Goal: Information Seeking & Learning: Learn about a topic

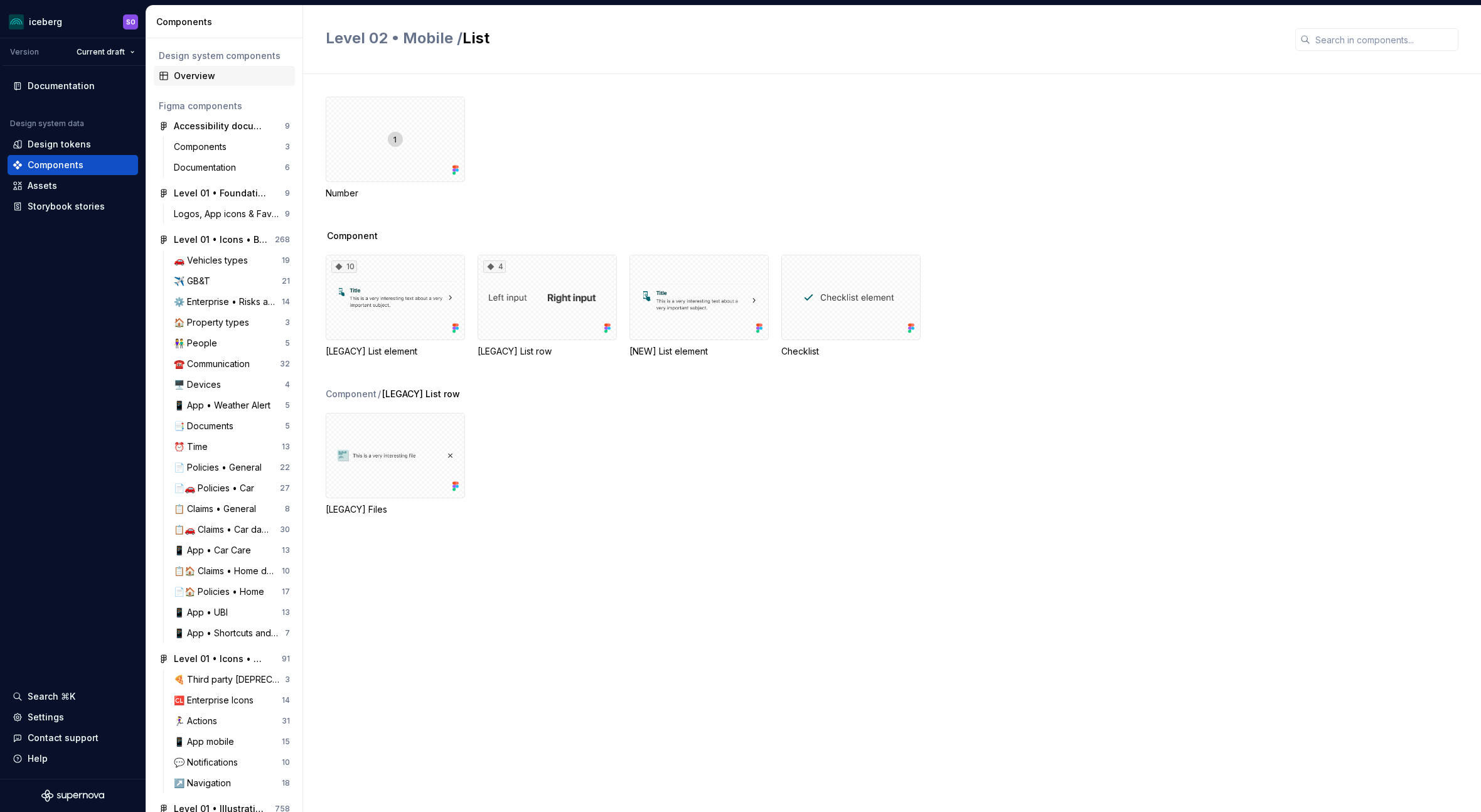
click at [199, 73] on div "Overview" at bounding box center [232, 75] width 116 height 12
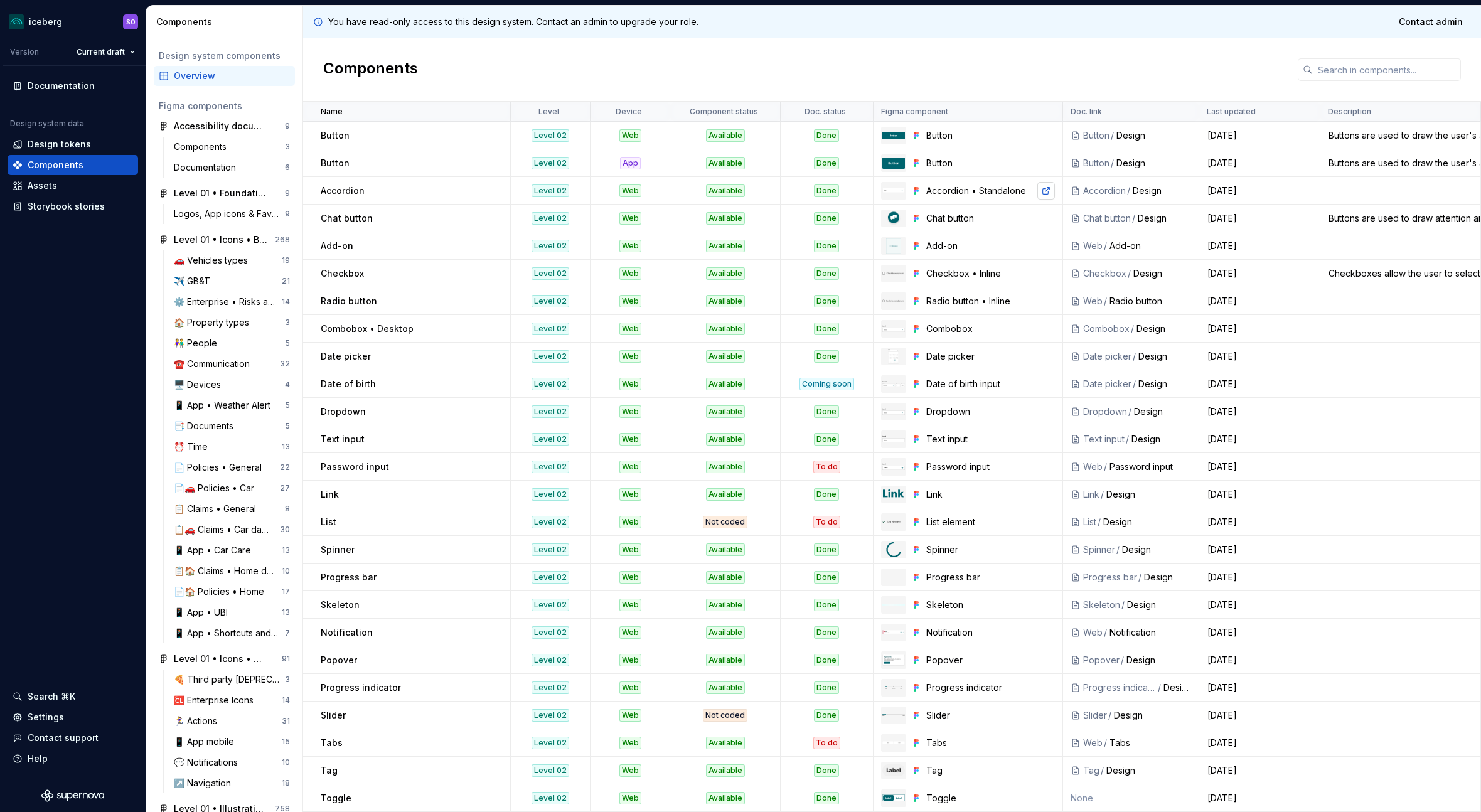
click at [1043, 192] on link at bounding box center [1046, 190] width 17 height 17
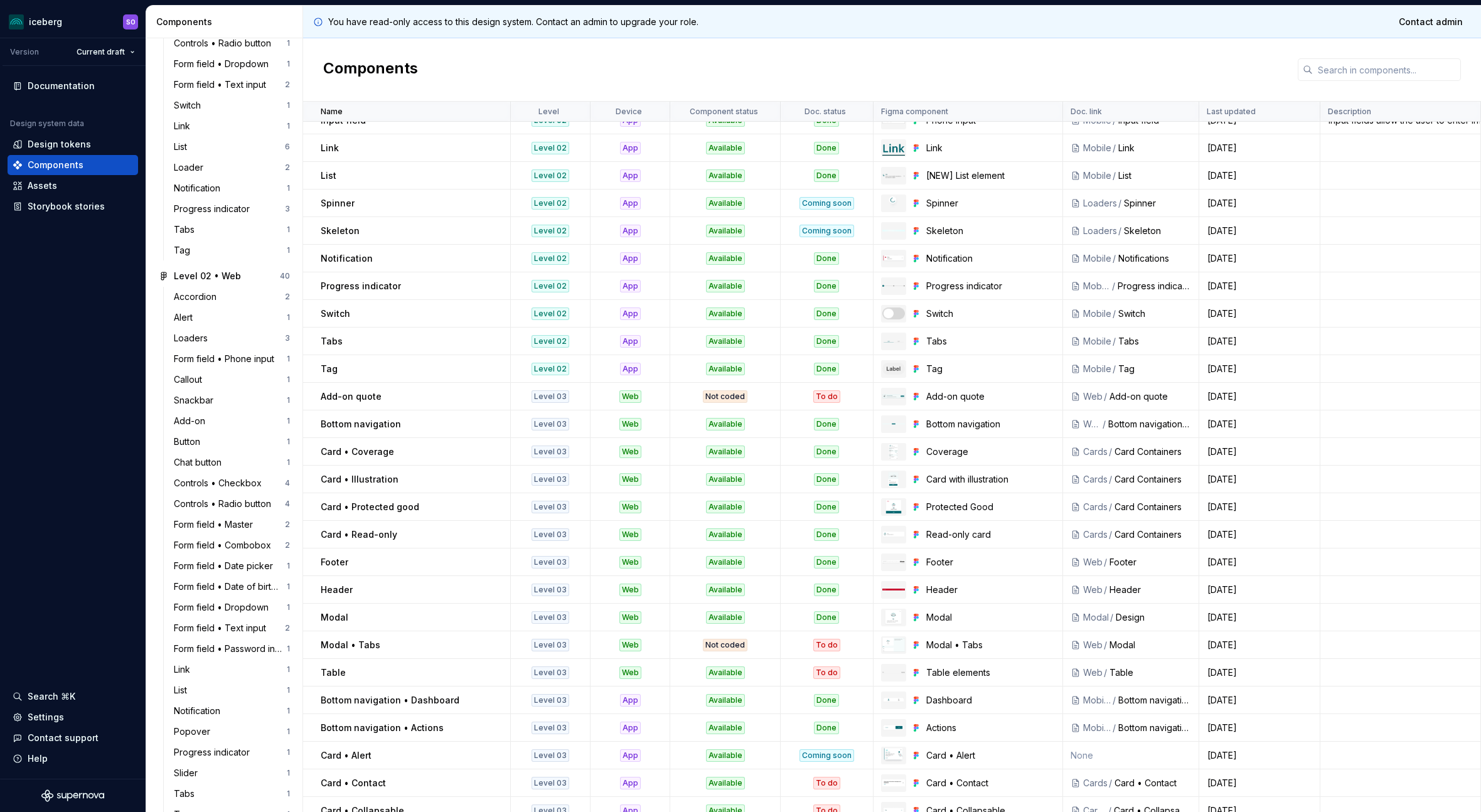
scroll to position [1255, 0]
click at [202, 286] on div "Accordion" at bounding box center [198, 288] width 47 height 12
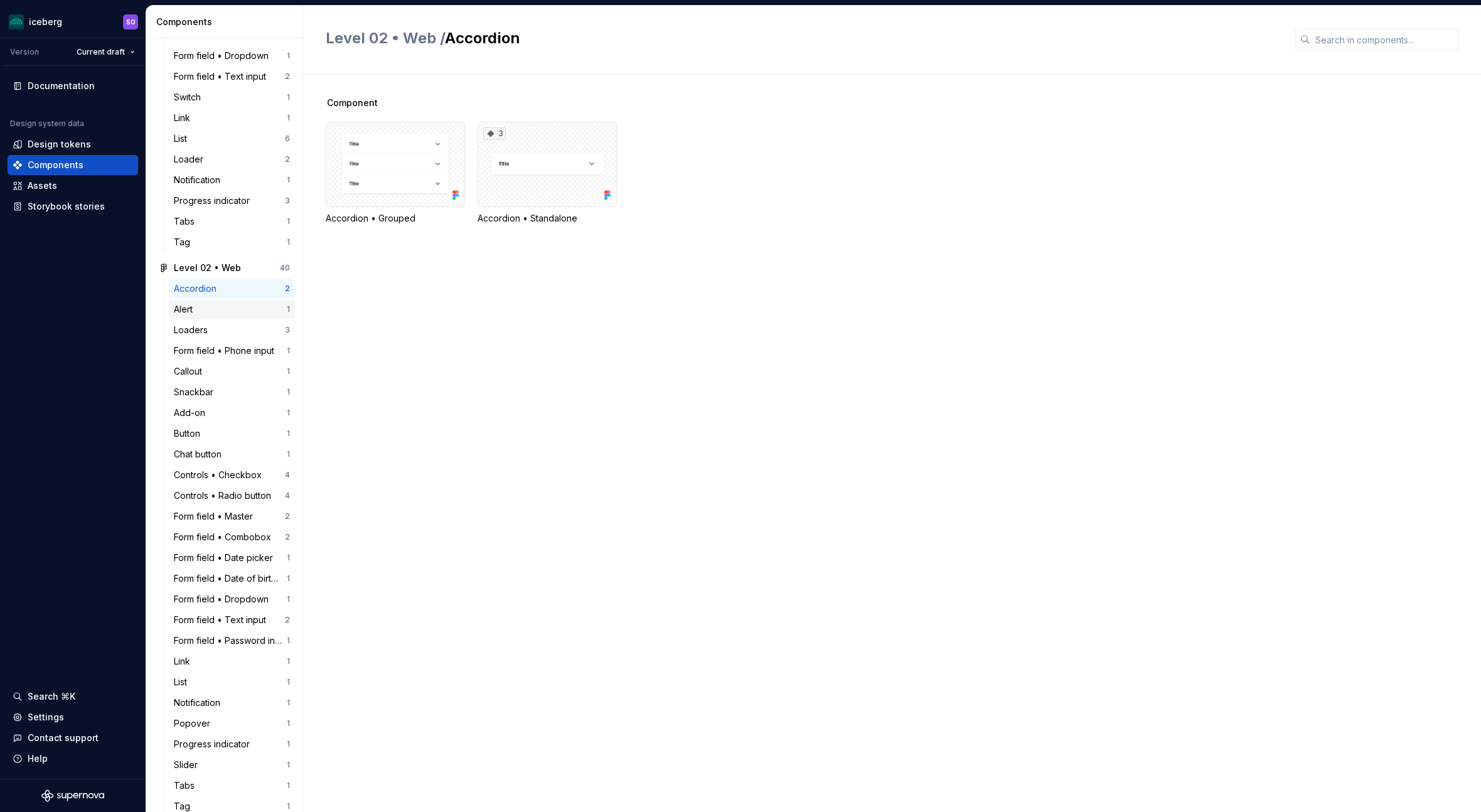
click at [199, 305] on div "Alert" at bounding box center [230, 309] width 113 height 12
click at [200, 328] on div "Loaders" at bounding box center [193, 330] width 39 height 12
click at [231, 345] on div "Form field • Phone input" at bounding box center [226, 350] width 106 height 12
click at [236, 370] on div "Callout" at bounding box center [230, 371] width 113 height 12
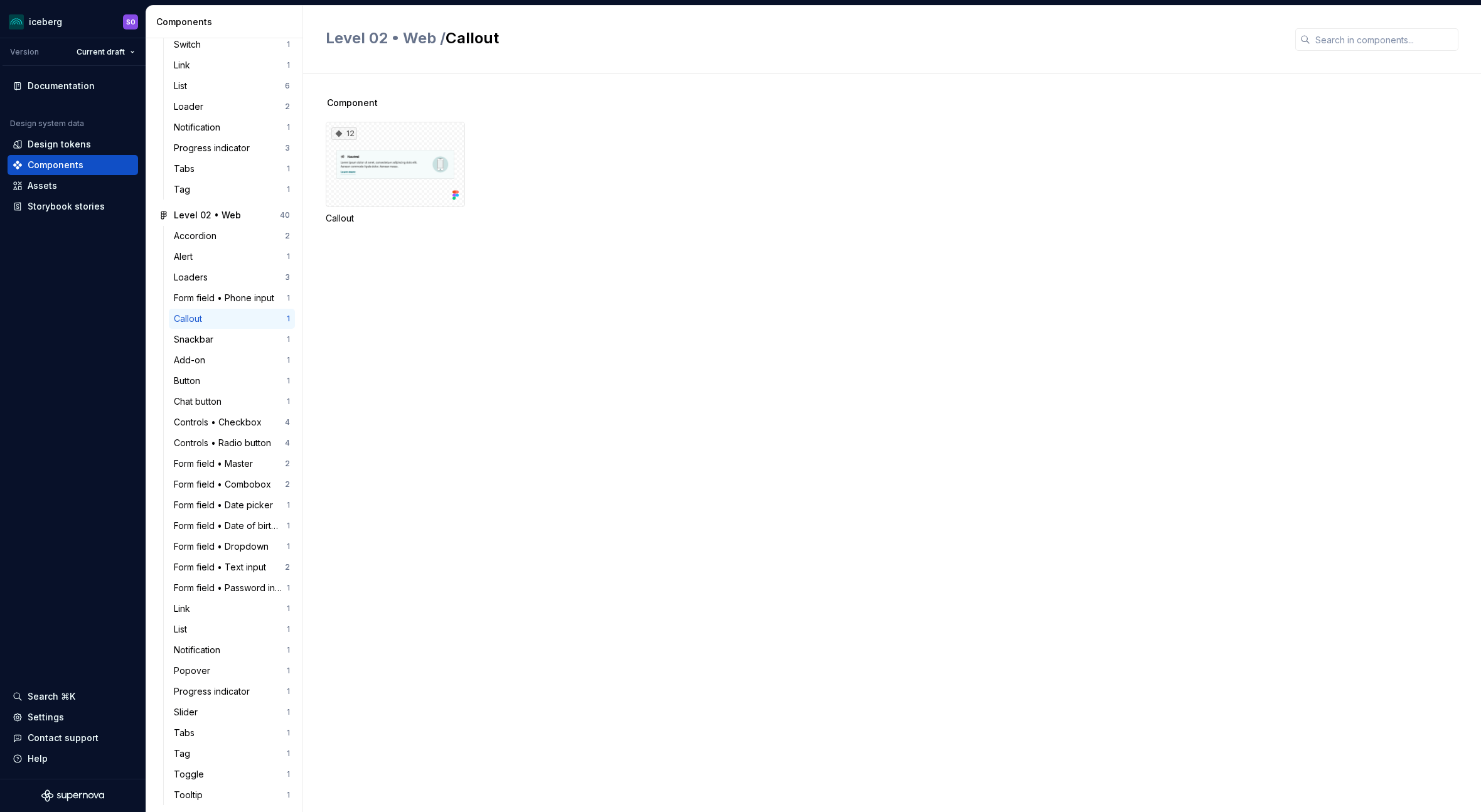
scroll to position [1380, 0]
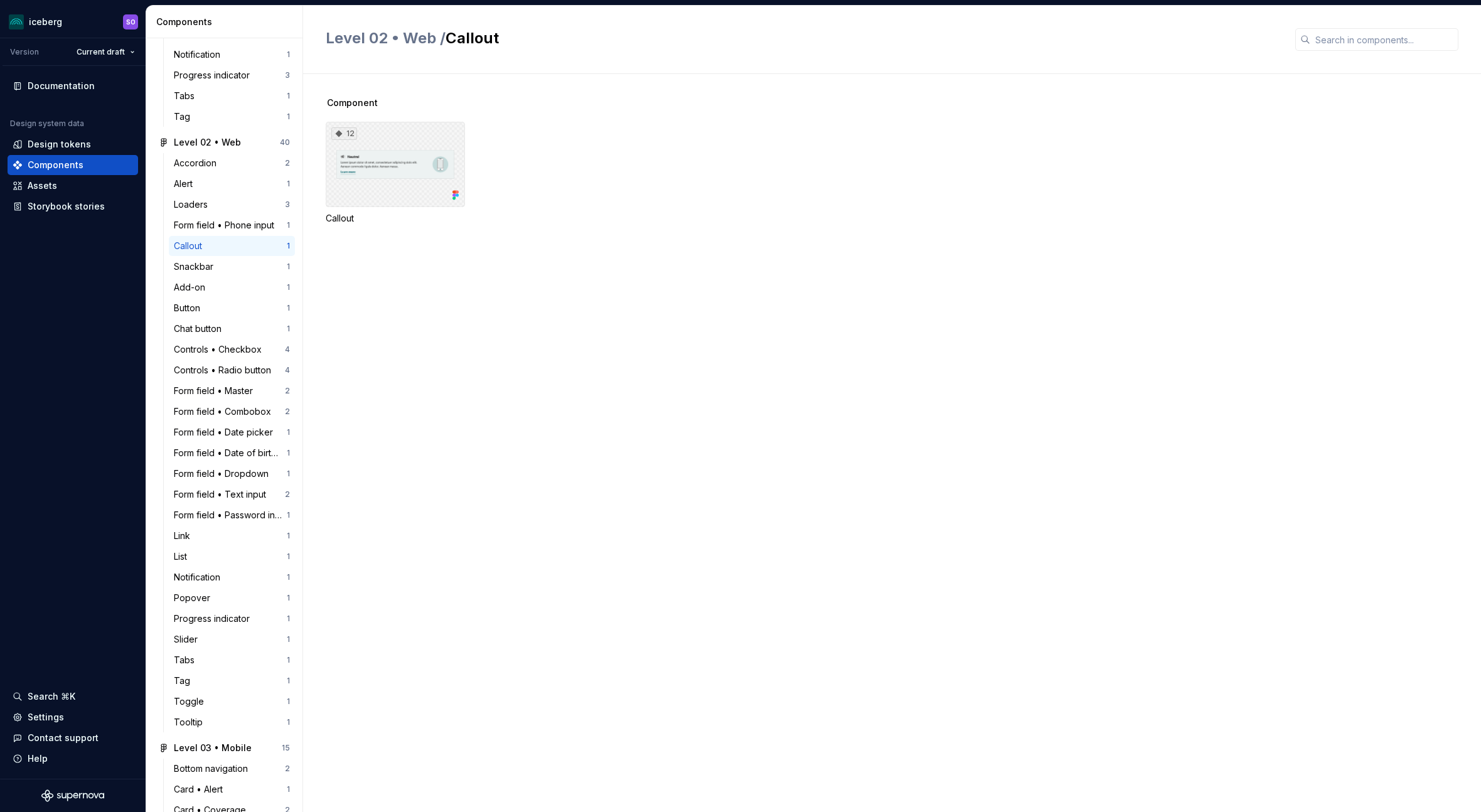
click at [404, 174] on div "12" at bounding box center [396, 164] width 139 height 85
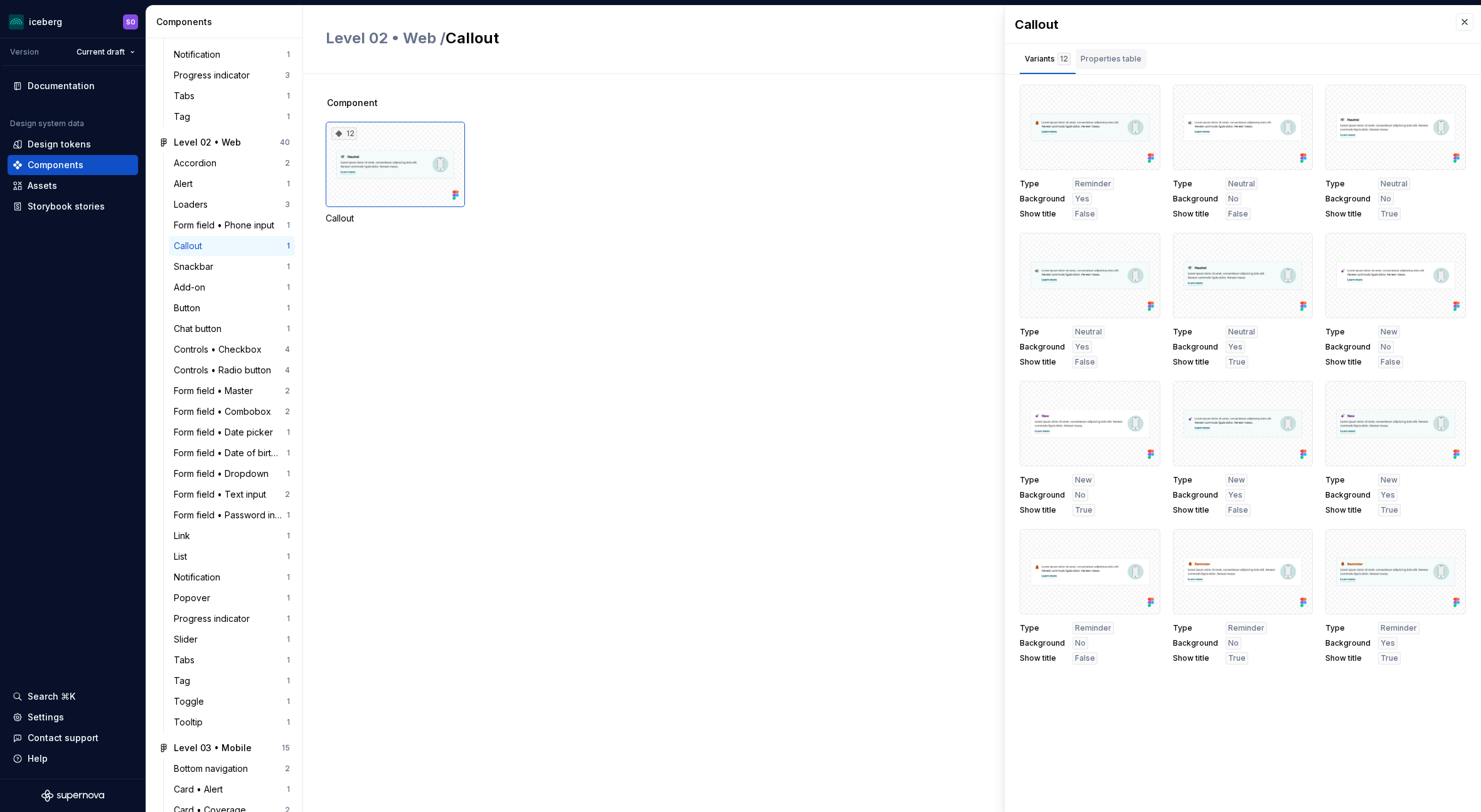
click at [1108, 56] on div "Properties table" at bounding box center [1111, 58] width 61 height 12
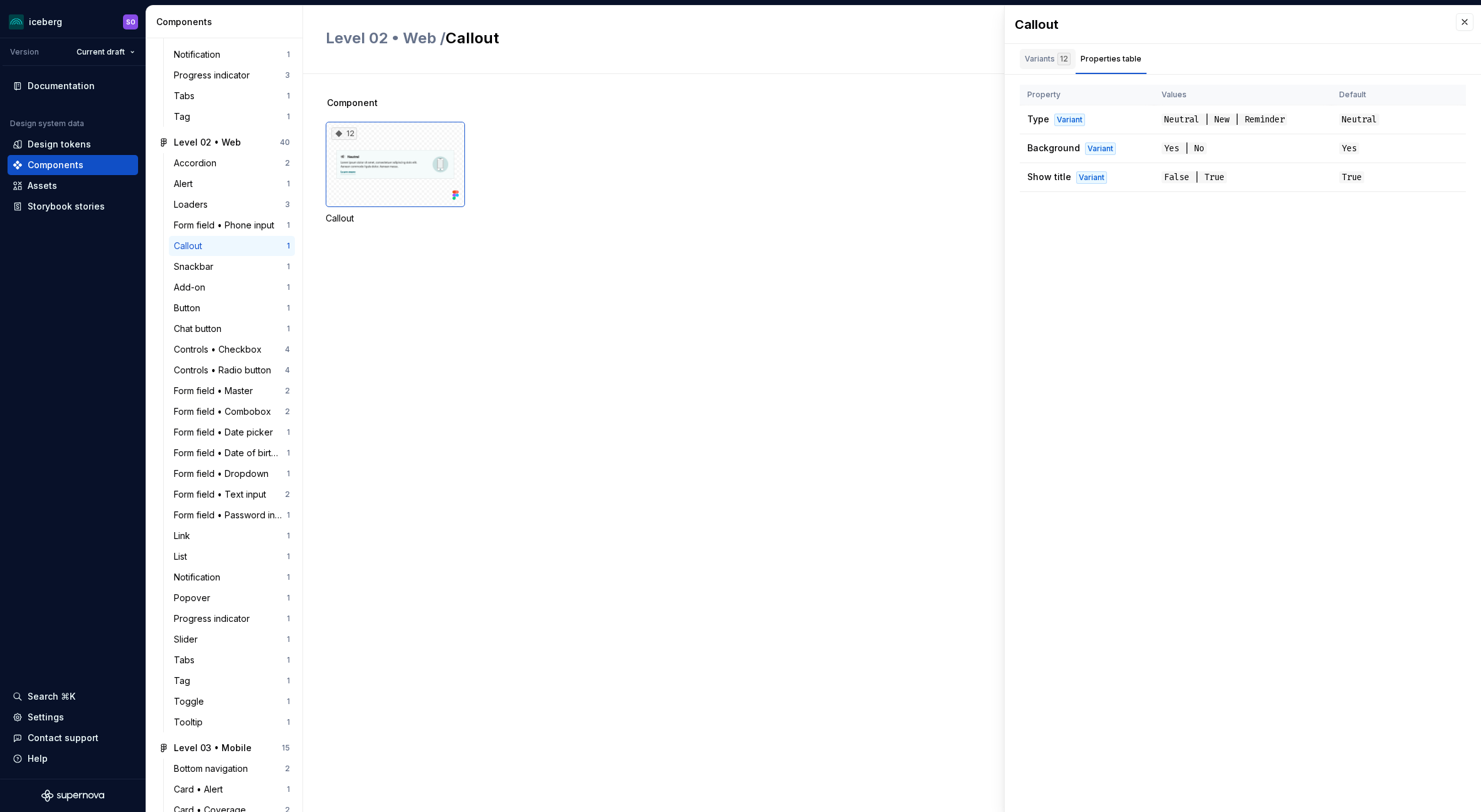
click at [1037, 55] on div "Variants 12" at bounding box center [1048, 58] width 46 height 12
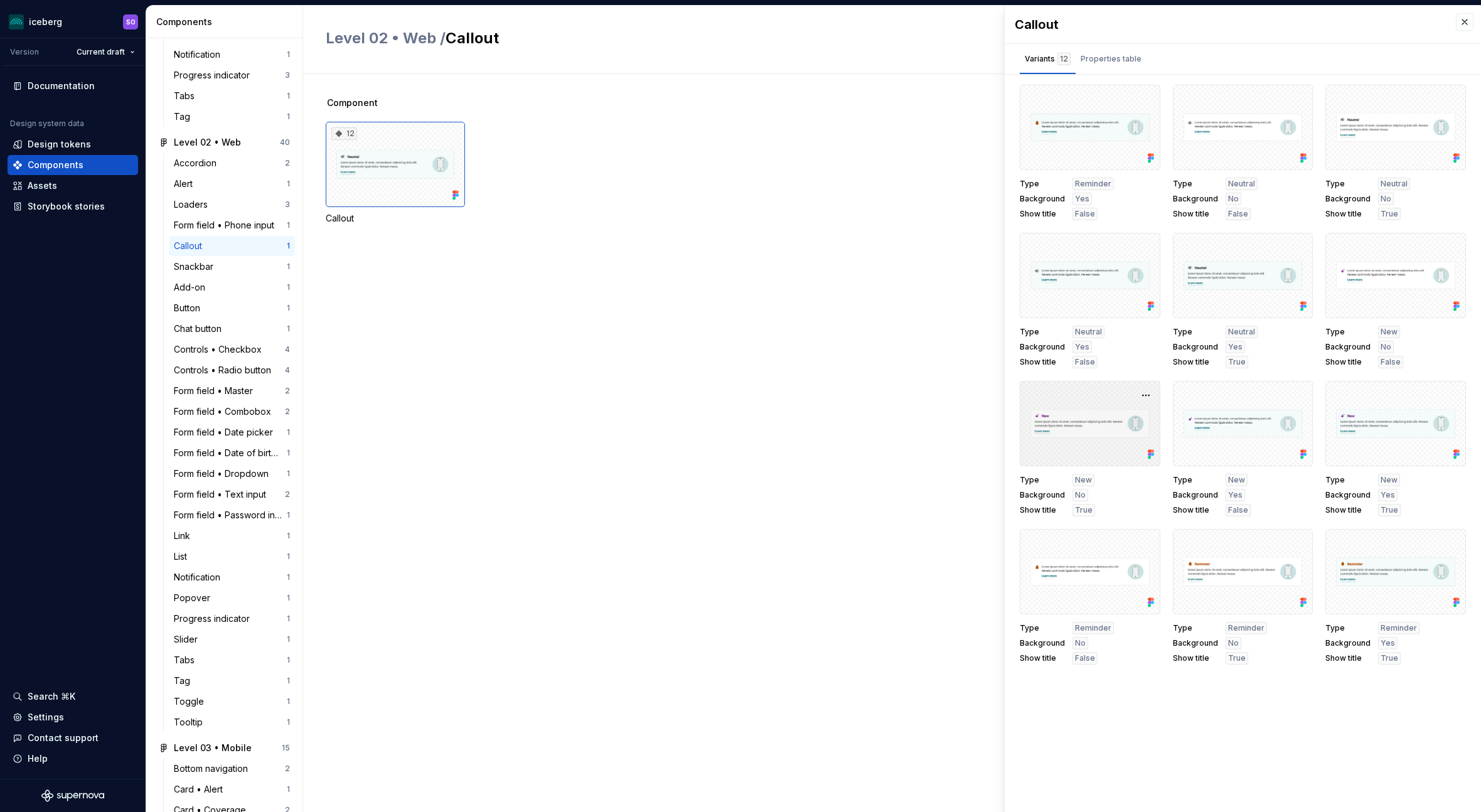
click at [1085, 407] on div at bounding box center [1090, 423] width 141 height 85
click at [1150, 451] on icon at bounding box center [1149, 452] width 3 height 3
click at [1146, 395] on button "button" at bounding box center [1146, 395] width 17 height 17
click at [1132, 413] on span "Open in [GEOGRAPHIC_DATA]" at bounding box center [1098, 432] width 107 height 45
